Goal: Task Accomplishment & Management: Complete application form

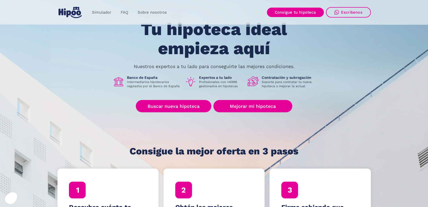
scroll to position [30, 0]
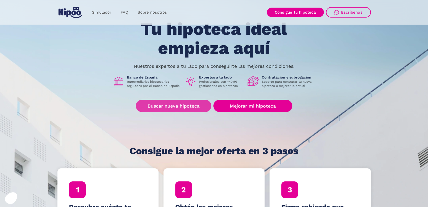
click at [171, 106] on link "Buscar nueva hipoteca" at bounding box center [174, 106] width 76 height 12
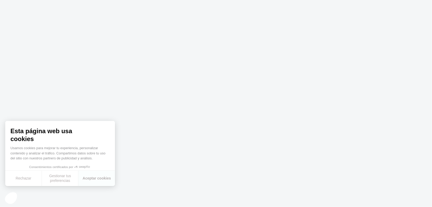
click at [299, 131] on body at bounding box center [216, 103] width 432 height 207
click at [93, 176] on button "Aceptar cookies" at bounding box center [96, 177] width 37 height 15
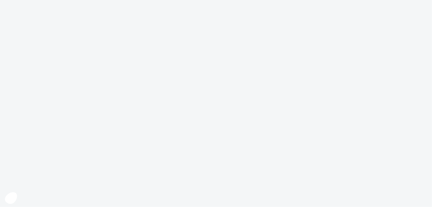
click at [336, 161] on body at bounding box center [216, 103] width 432 height 207
